Goal: Information Seeking & Learning: Check status

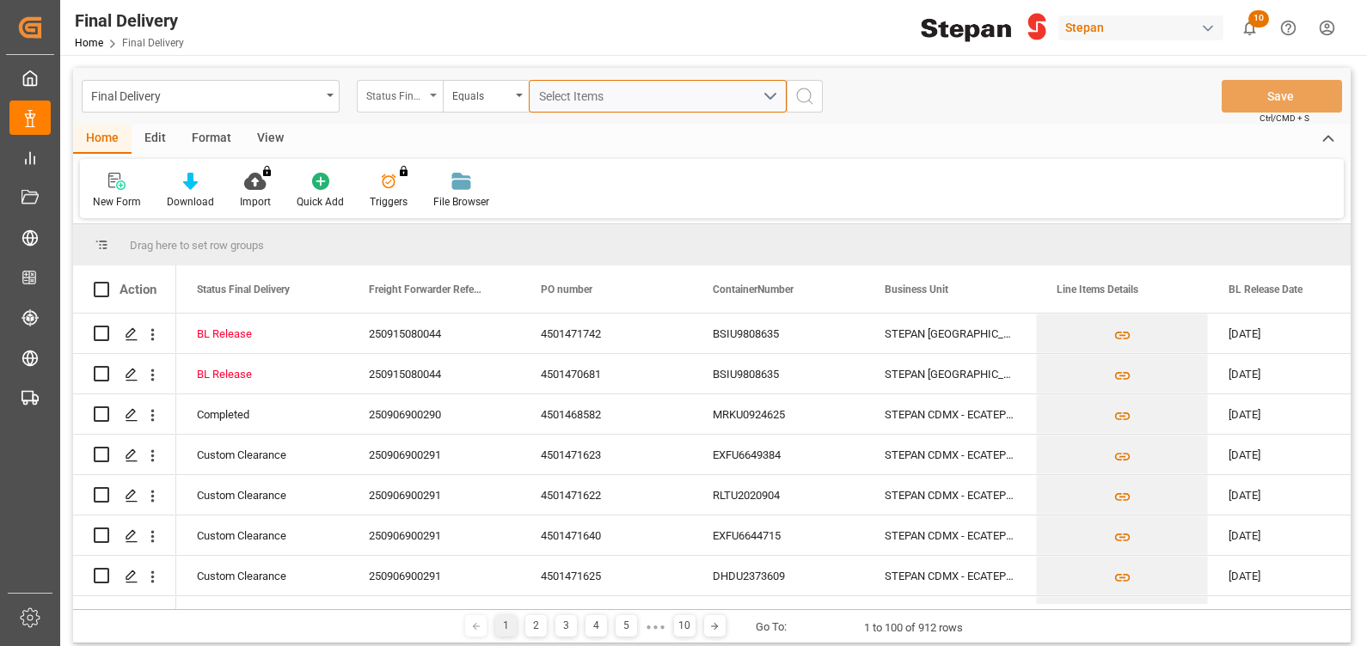
click at [591, 89] on span "Select Items" at bounding box center [575, 96] width 73 height 14
click at [368, 96] on div "Status Final Delivery" at bounding box center [395, 94] width 58 height 20
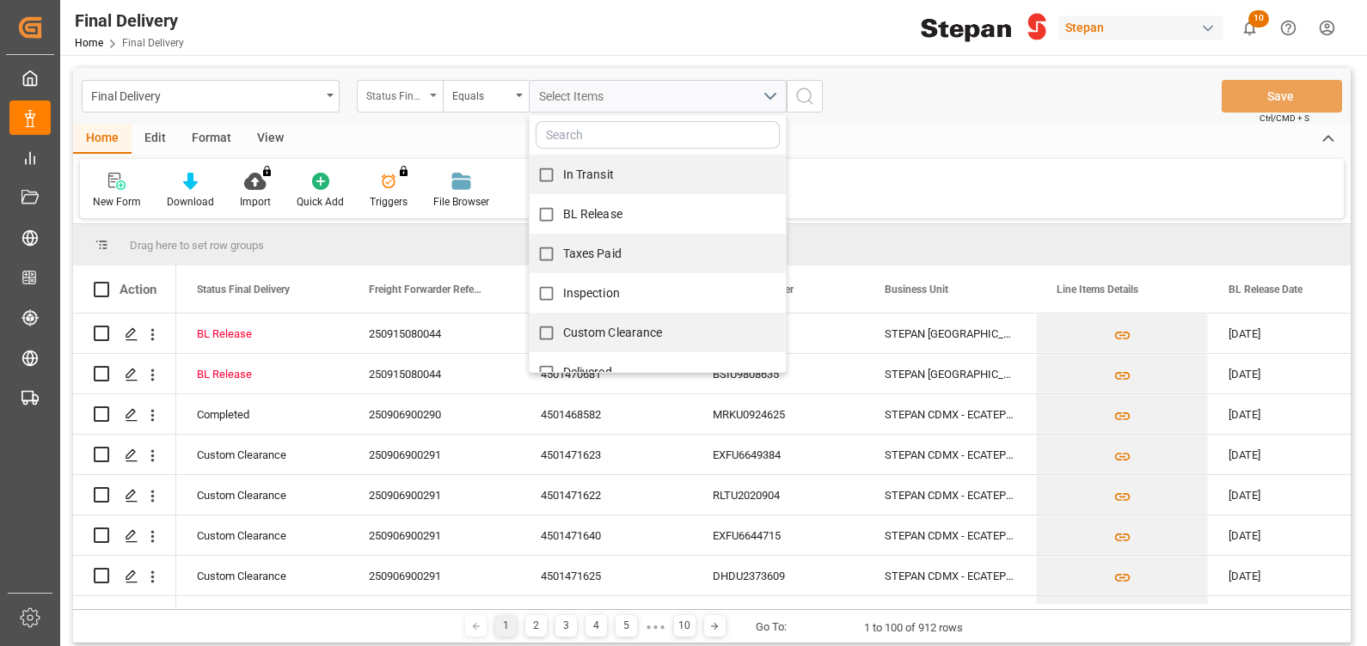
click at [410, 96] on div "Status Final Delivery" at bounding box center [395, 94] width 58 height 20
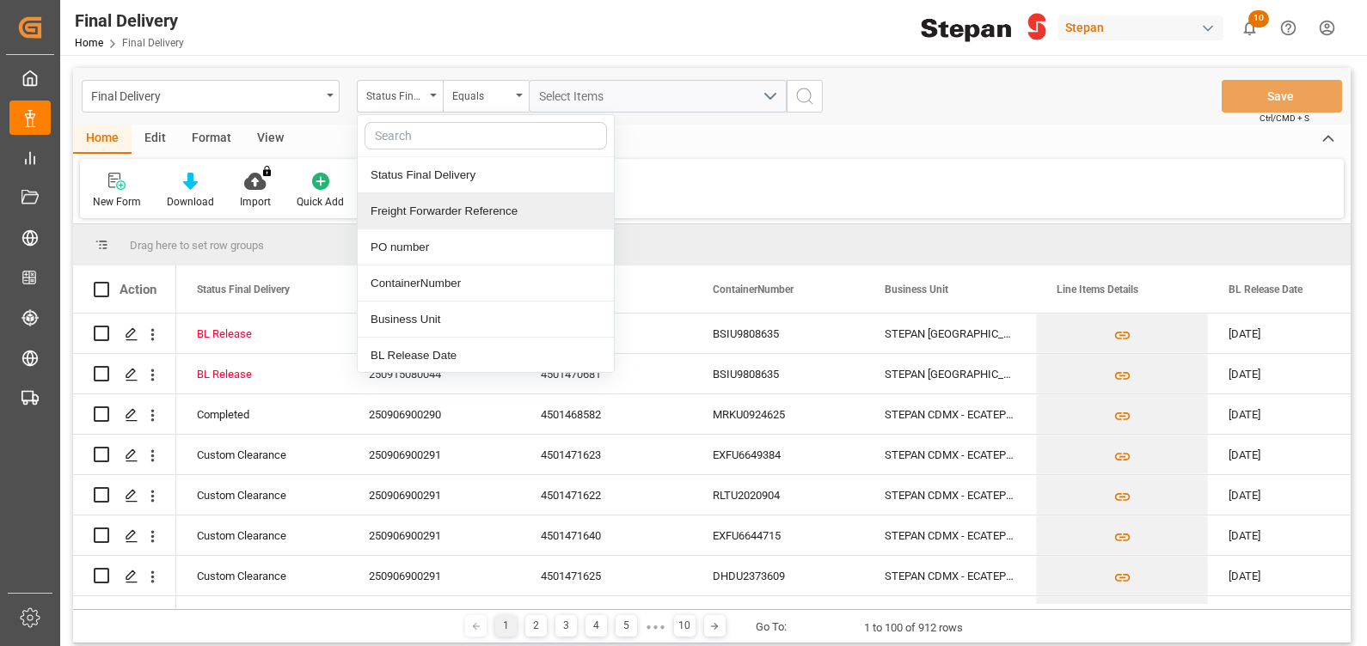
click at [498, 216] on div "Freight Forwarder Reference" at bounding box center [486, 211] width 256 height 36
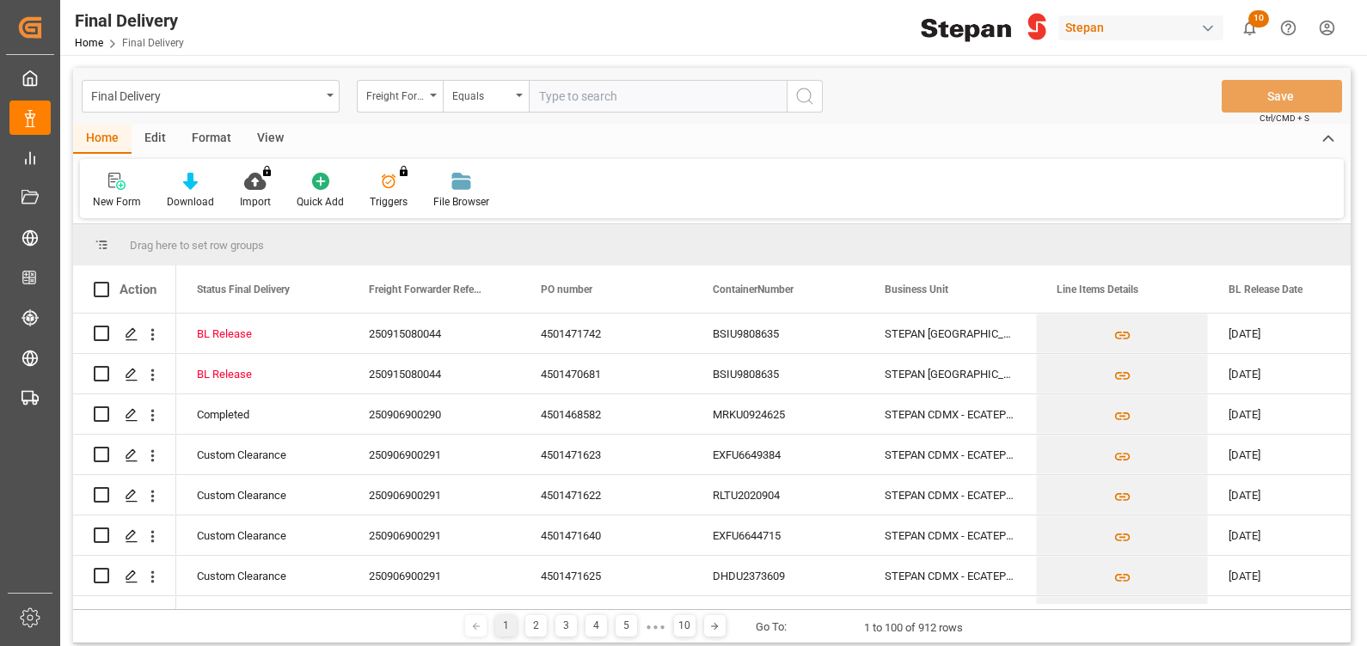
click at [578, 98] on input "text" at bounding box center [658, 96] width 258 height 33
type input "250906900206"
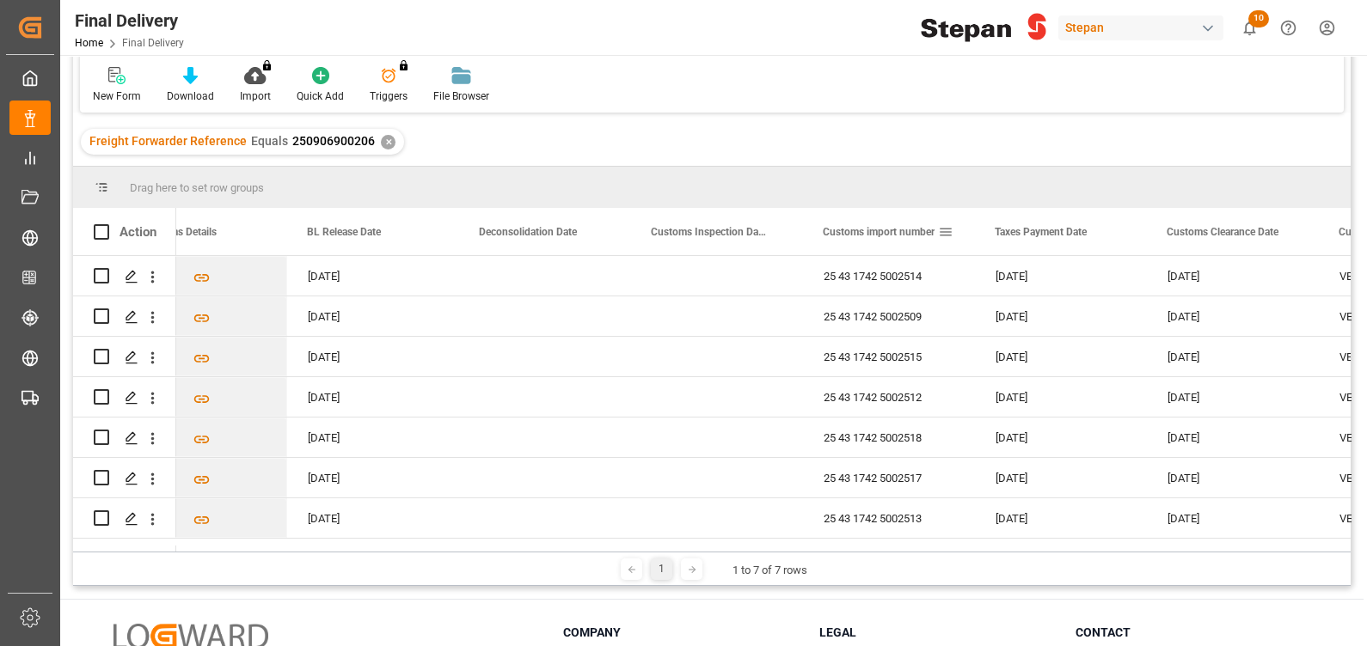
click at [920, 232] on span "Customs import number" at bounding box center [879, 232] width 112 height 12
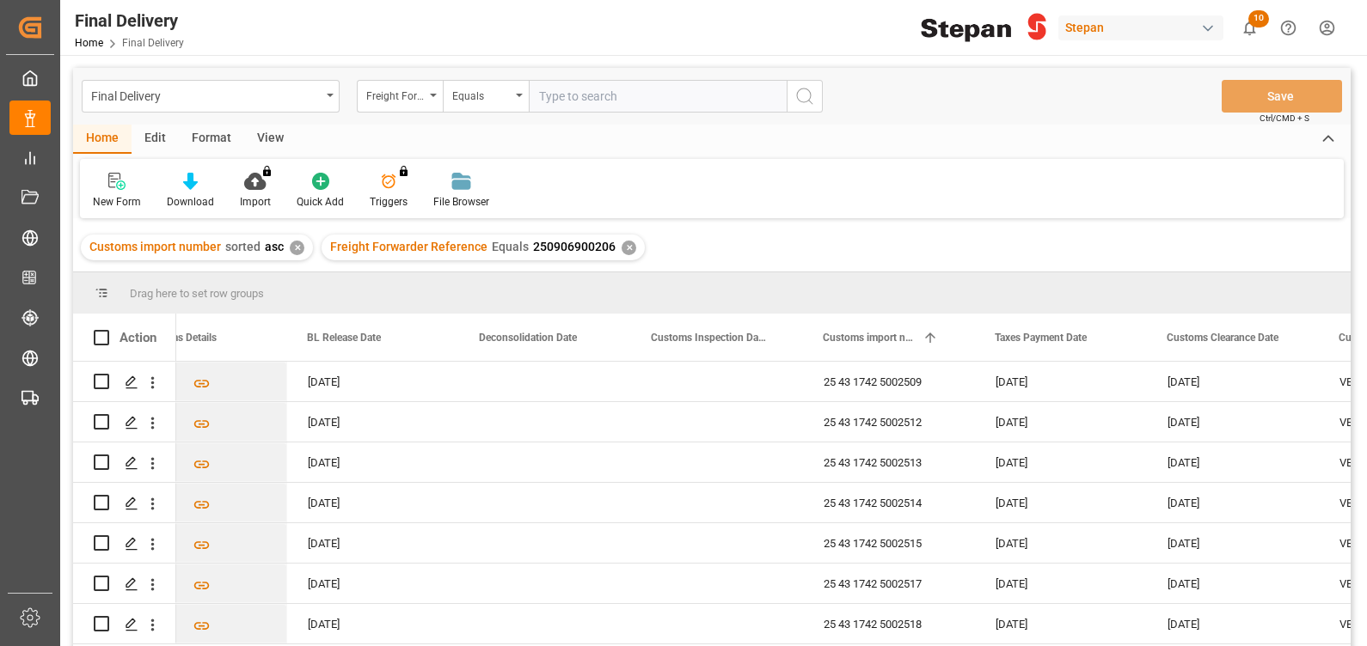
click at [623, 249] on div "✕" at bounding box center [628, 248] width 15 height 15
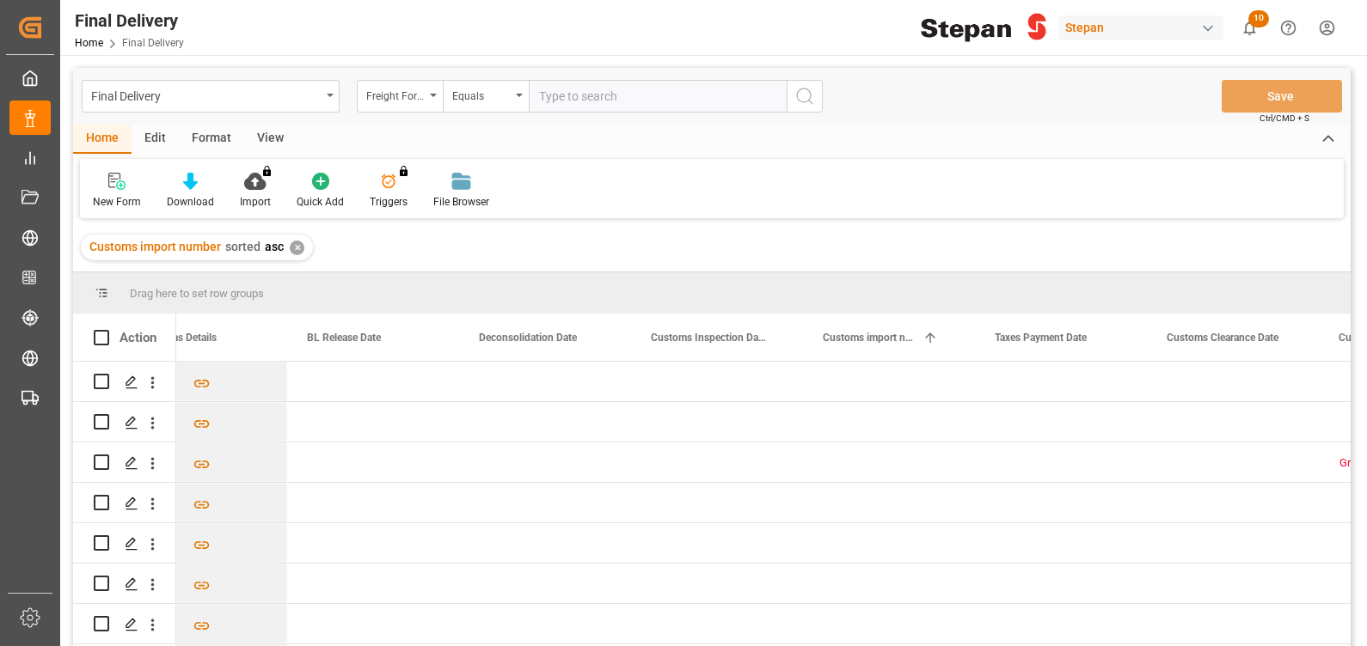
click at [569, 93] on input "text" at bounding box center [658, 96] width 258 height 33
paste input "RLTU3054030"
type input "R"
type input "250806900480"
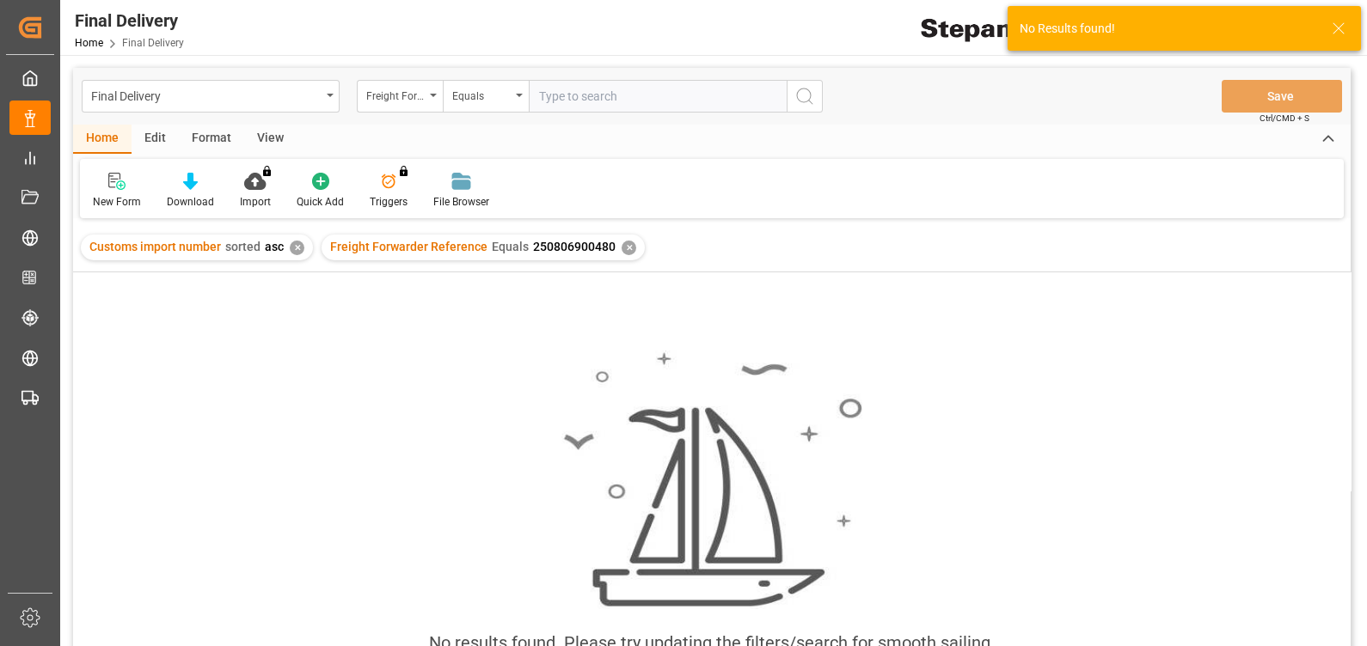
click at [584, 248] on span "250806900480" at bounding box center [574, 247] width 83 height 14
click at [626, 245] on div "✕" at bounding box center [628, 248] width 15 height 15
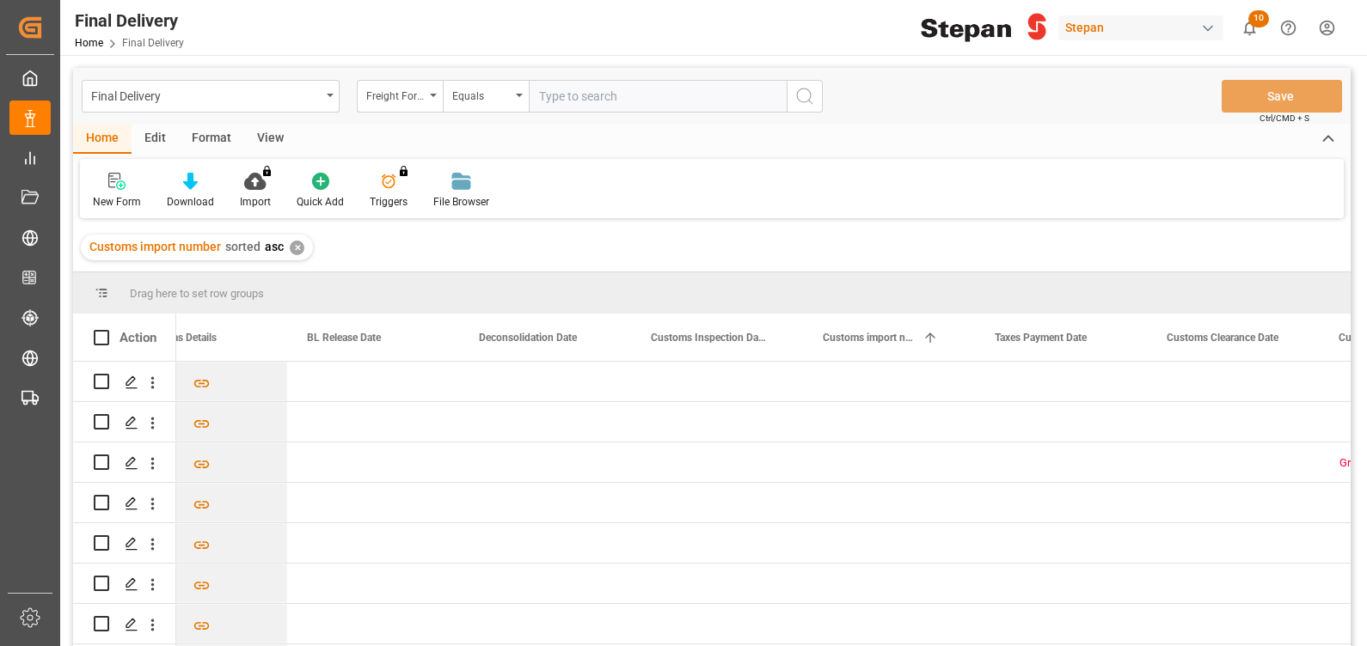
click at [566, 83] on input "text" at bounding box center [658, 96] width 258 height 33
paste input "250906900480"
type input "250906900480"
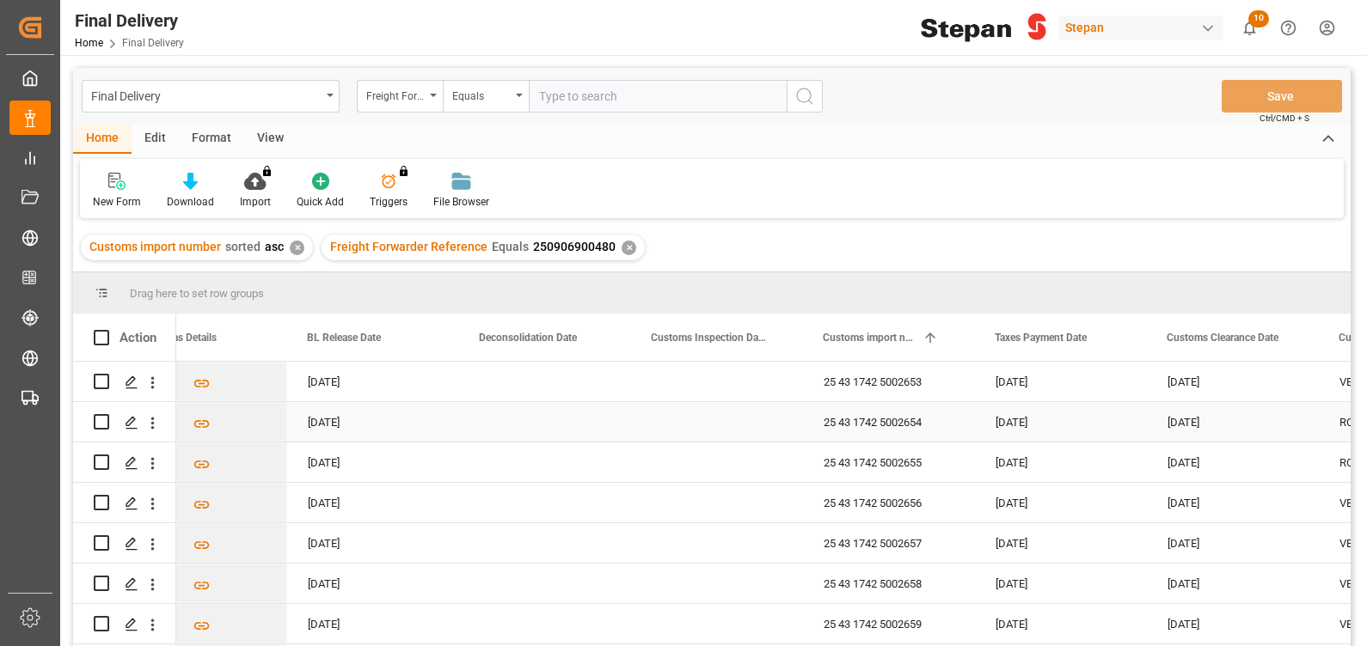
scroll to position [135, 0]
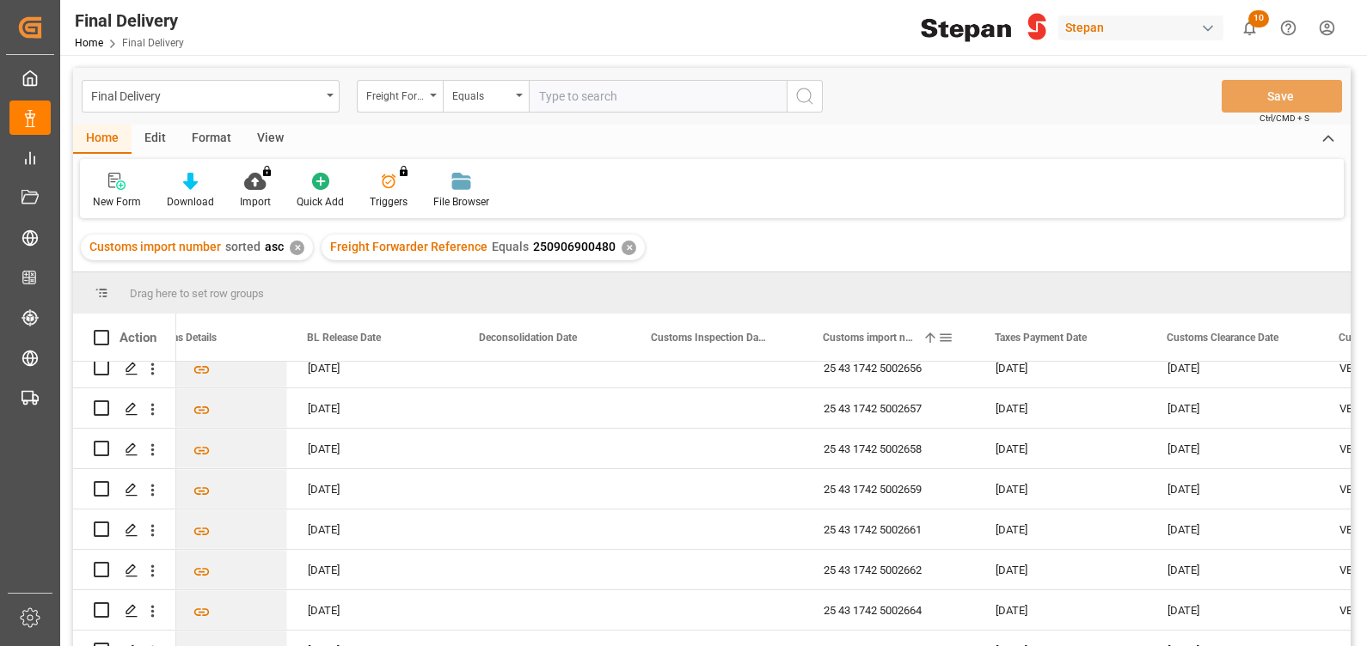
click at [867, 343] on span "Customs import number" at bounding box center [869, 338] width 93 height 12
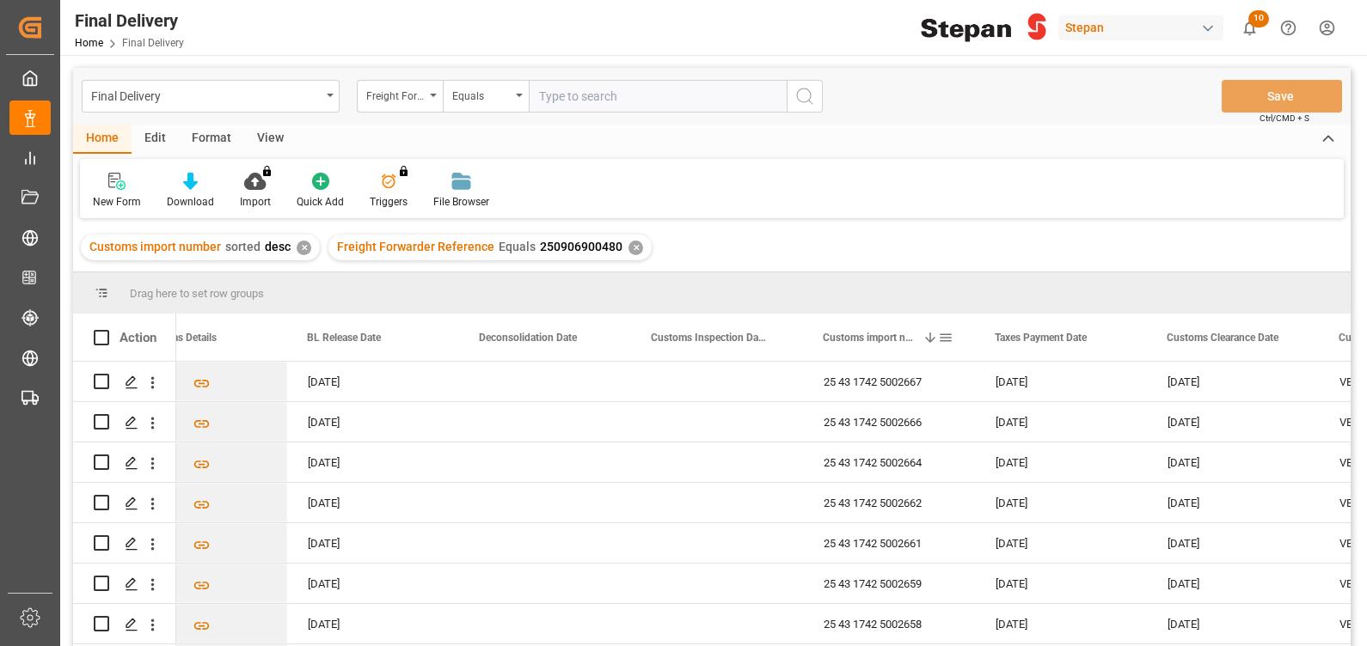
click at [867, 357] on div "Customs import number 1" at bounding box center [880, 337] width 115 height 47
click at [910, 339] on span "Customs import number" at bounding box center [879, 338] width 112 height 12
click at [566, 371] on div "Press SPACE to select this row." at bounding box center [545, 382] width 172 height 40
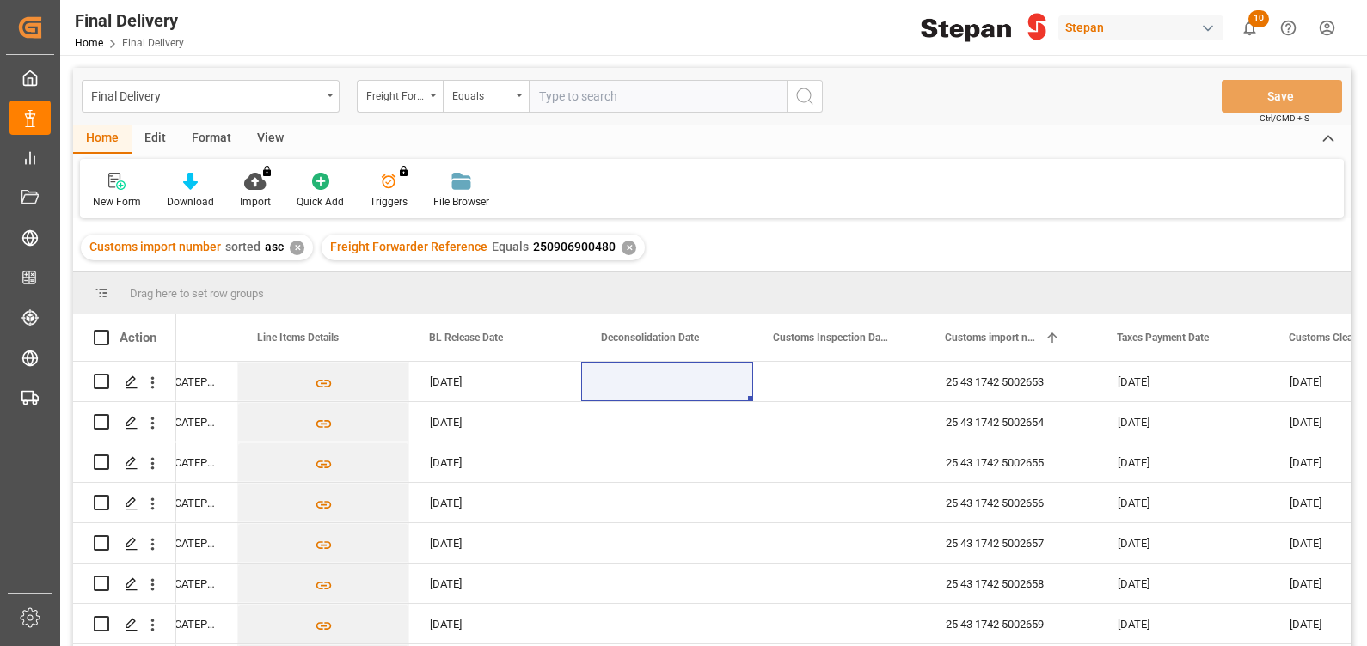
scroll to position [0, 798]
click at [622, 250] on div "✕" at bounding box center [628, 248] width 15 height 15
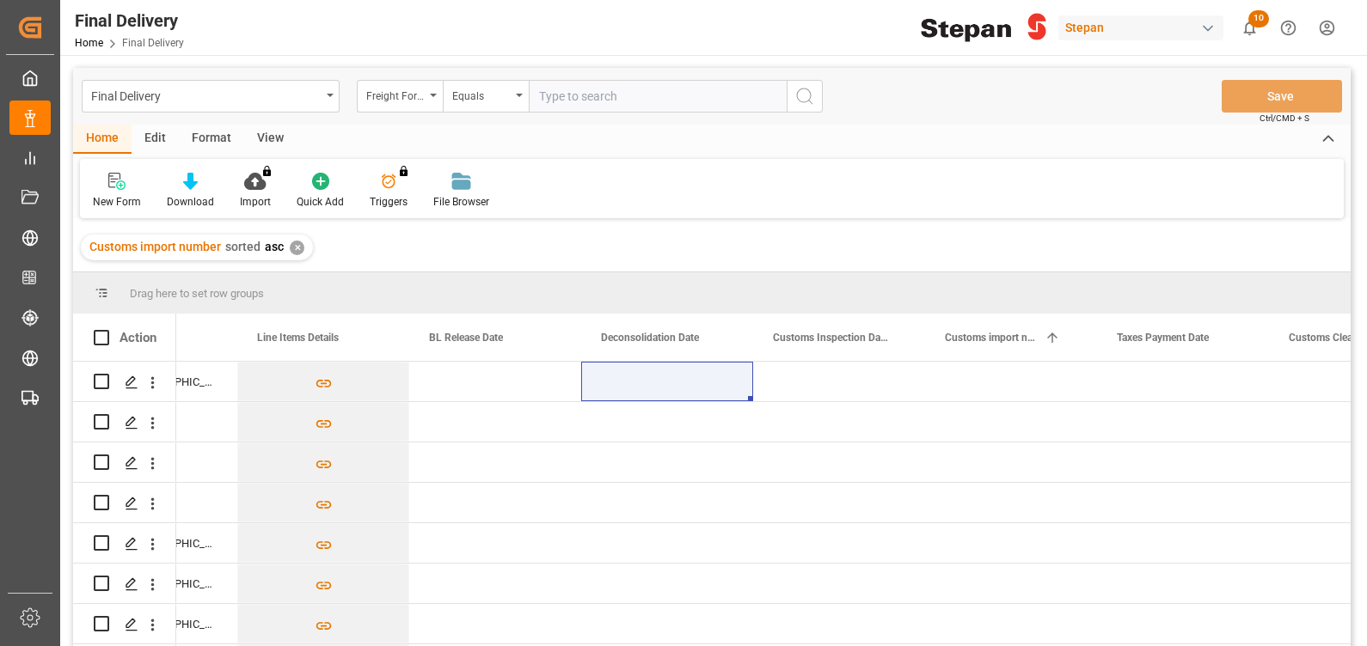
click at [625, 97] on input "text" at bounding box center [658, 96] width 258 height 33
paste input "250906900283"
type input "250906900283"
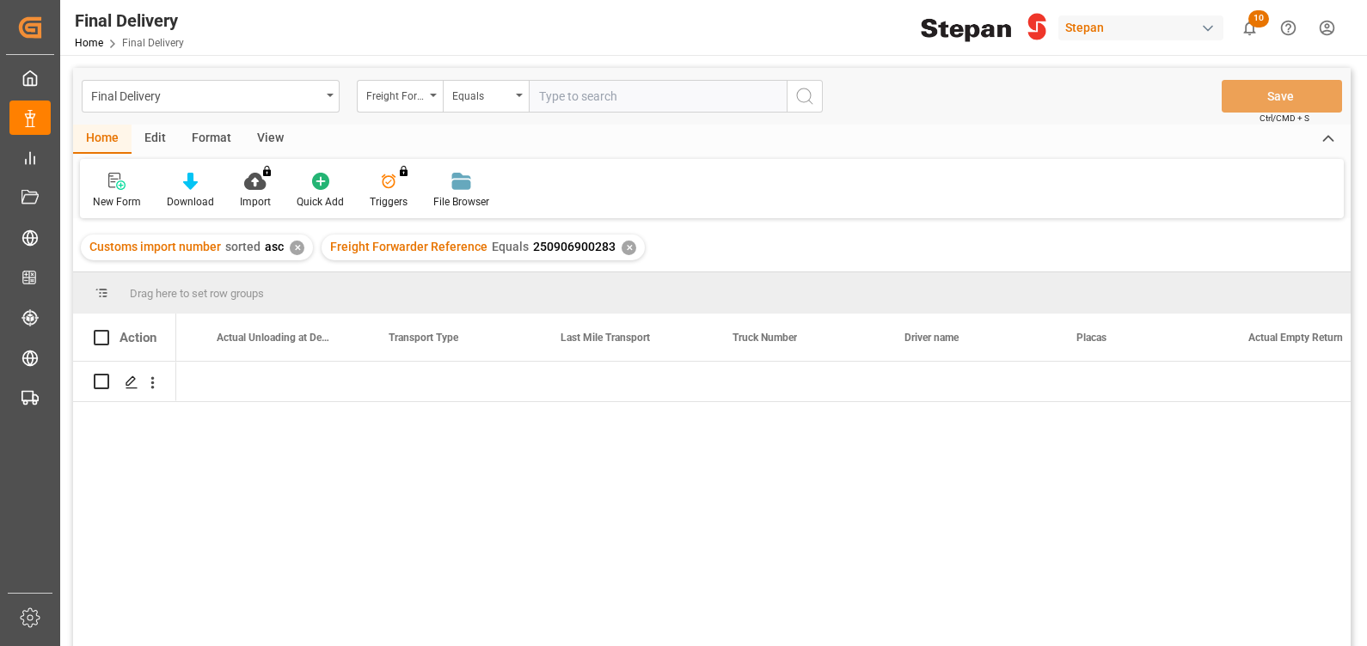
scroll to position [0, 2944]
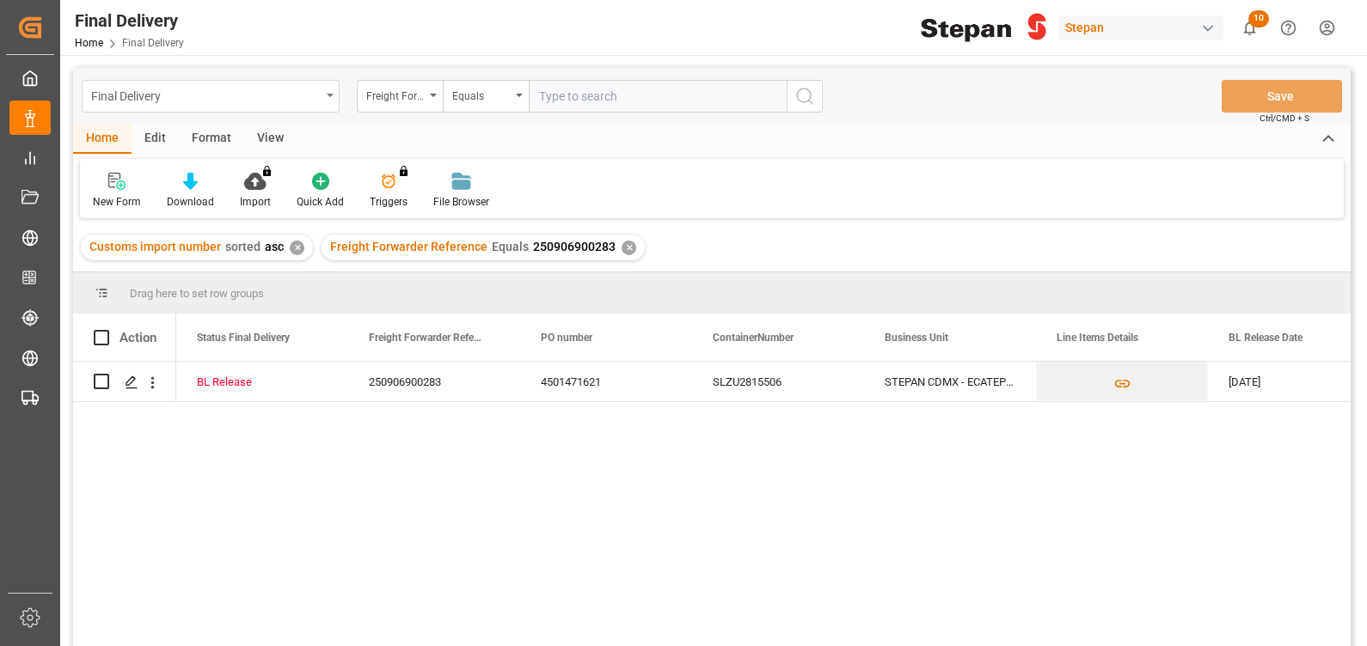
click at [170, 88] on div "Final Delivery" at bounding box center [205, 94] width 229 height 21
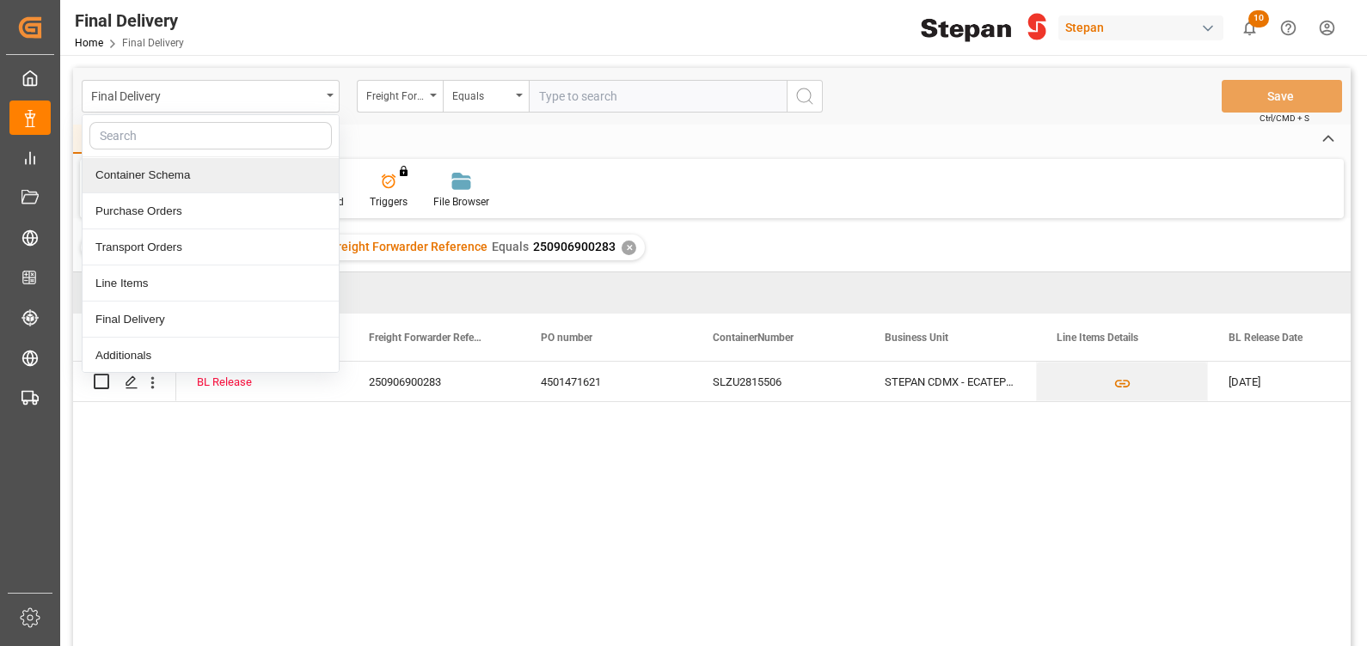
click at [147, 177] on div "Container Schema" at bounding box center [211, 175] width 256 height 36
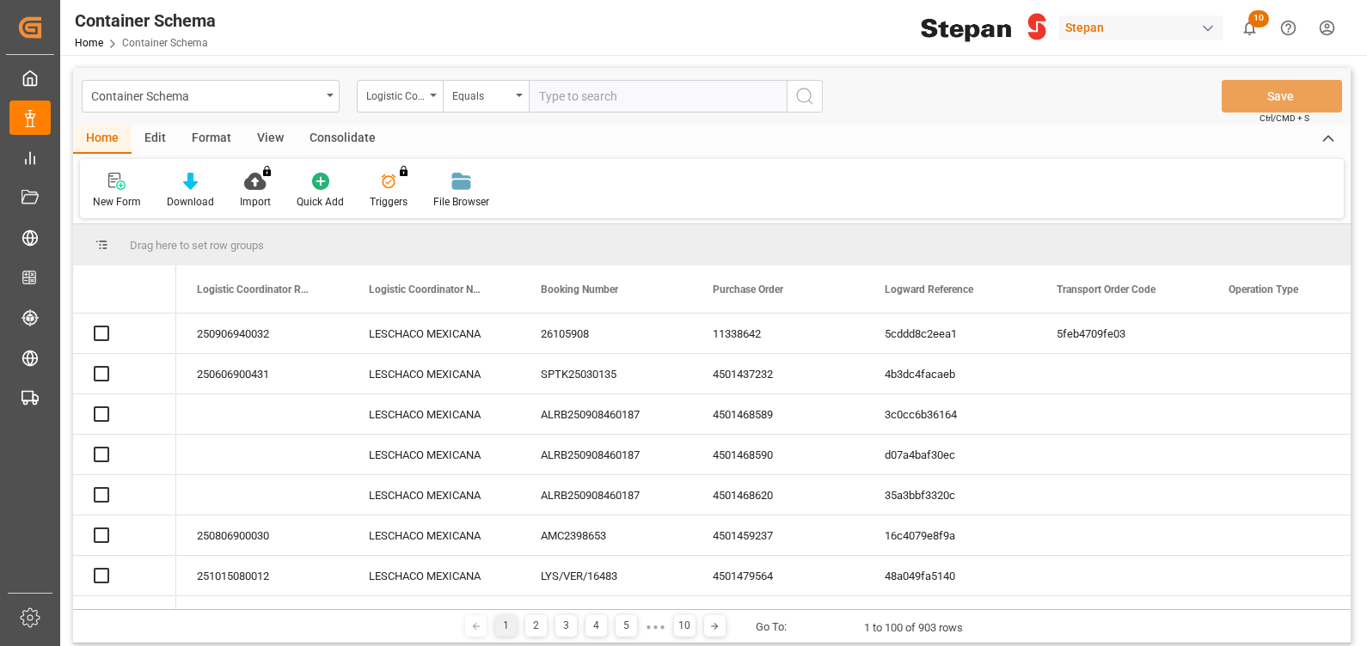
click at [594, 96] on input "text" at bounding box center [658, 96] width 258 height 33
paste input "250906900283"
type input "250906900283"
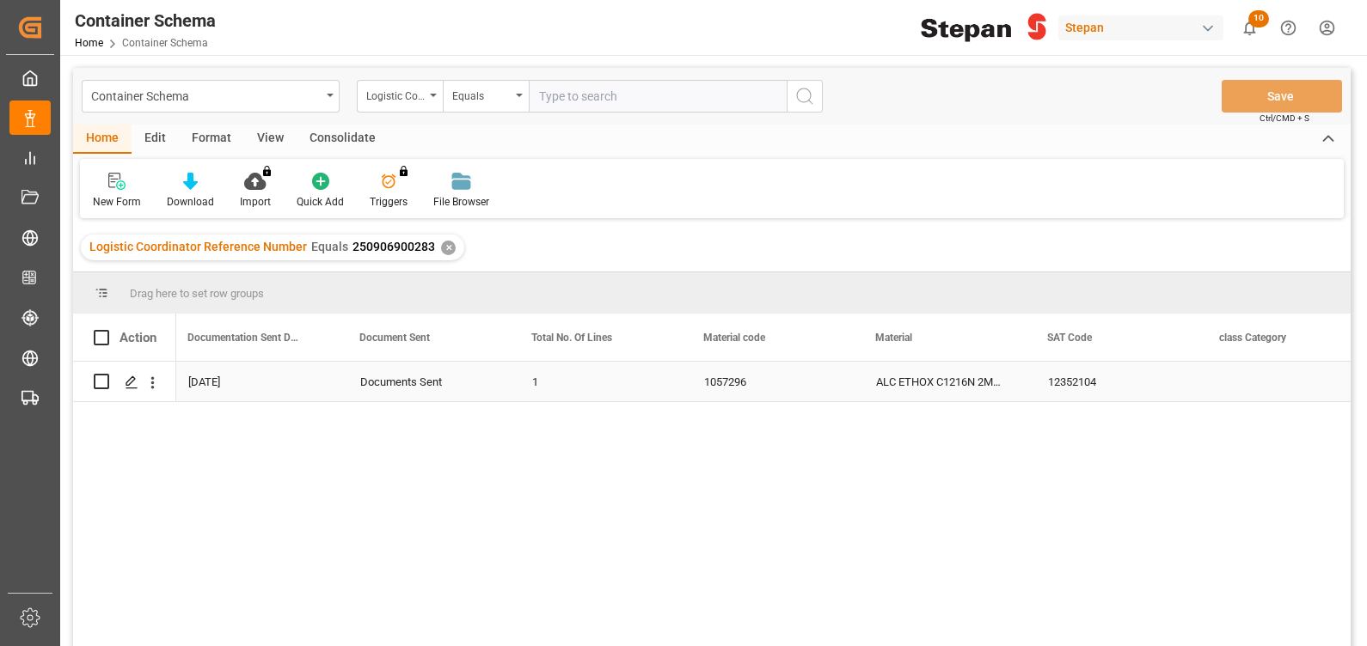
click at [914, 382] on div "ALC ETHOX C1216N 2MX/MB PF276 z BULK (CEPSINOL® -E (MB*) 1216/2 BULK)" at bounding box center [941, 382] width 172 height 40
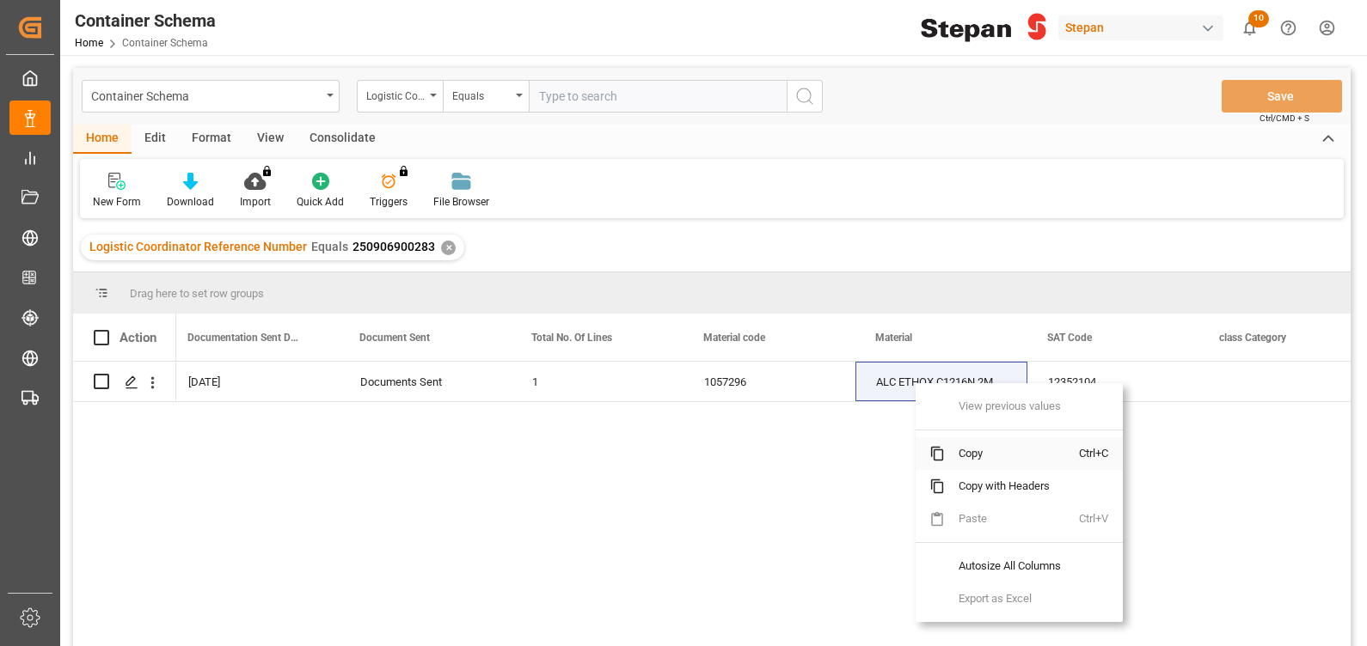
click at [975, 450] on span "Copy" at bounding box center [1012, 453] width 134 height 33
